Goal: Book appointment/travel/reservation

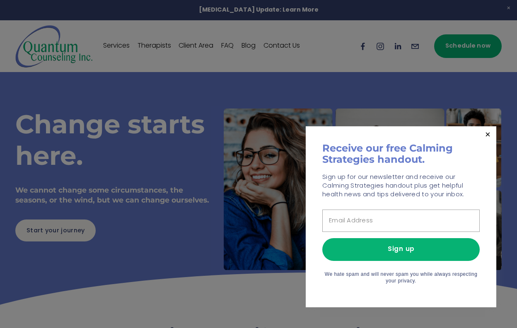
click at [368, 221] on input "text" at bounding box center [400, 221] width 157 height 22
type input "[EMAIL_ADDRESS][DOMAIN_NAME]"
click at [391, 251] on span "Sign up" at bounding box center [401, 249] width 27 height 10
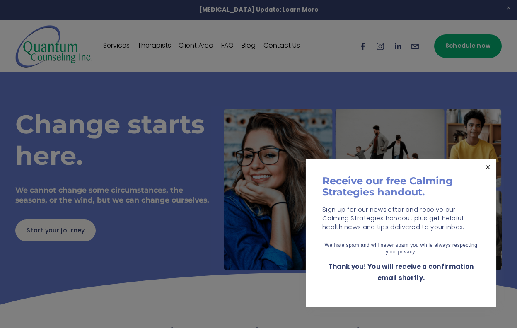
click at [492, 164] on link "Close" at bounding box center [488, 167] width 15 height 15
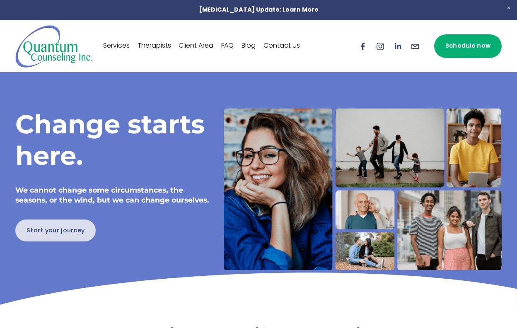
click at [47, 242] on link "Start your journey" at bounding box center [55, 231] width 80 height 22
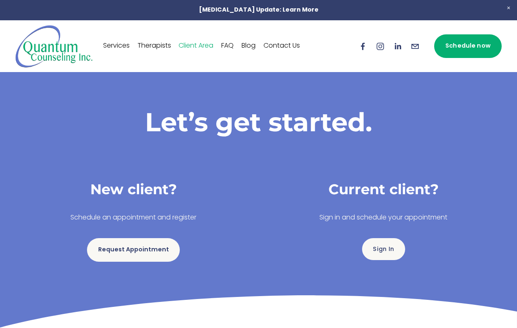
click at [133, 251] on link "Request Appointment" at bounding box center [133, 250] width 93 height 24
click at [149, 48] on link "Therapists" at bounding box center [155, 46] width 34 height 13
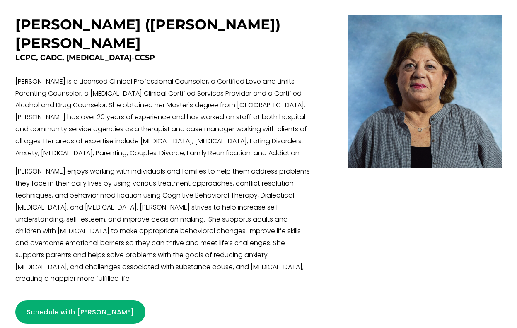
scroll to position [1730, 0]
